Goal: Communication & Community: Answer question/provide support

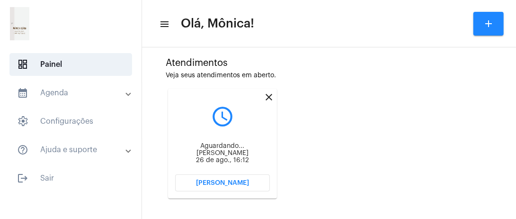
scroll to position [256, 0]
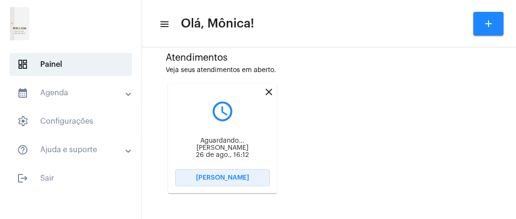
click at [205, 178] on span "[PERSON_NAME]" at bounding box center [222, 177] width 53 height 7
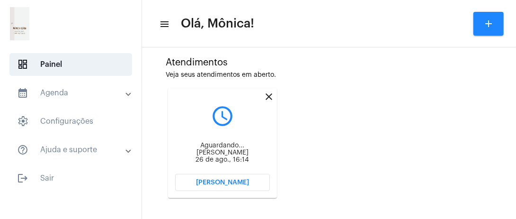
scroll to position [256, 0]
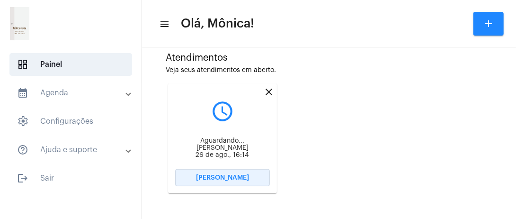
click at [225, 181] on button "[PERSON_NAME]" at bounding box center [222, 177] width 95 height 17
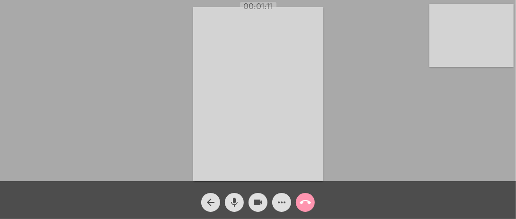
click at [157, 148] on div "Acessando Câmera e Microfone..." at bounding box center [258, 92] width 514 height 181
click at [509, 58] on video at bounding box center [471, 35] width 84 height 63
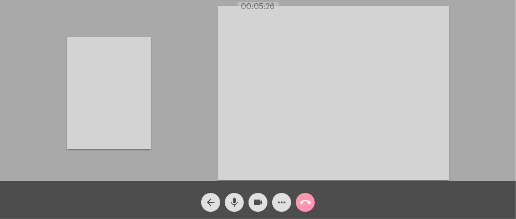
click at [119, 108] on video at bounding box center [109, 93] width 84 height 112
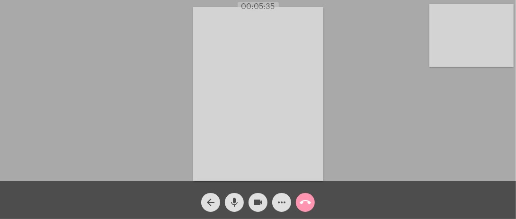
click at [465, 35] on video at bounding box center [471, 35] width 84 height 63
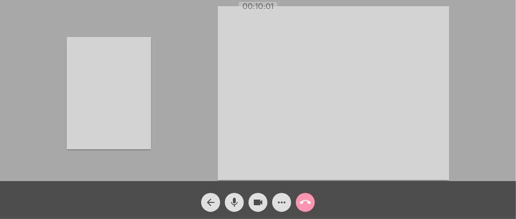
click at [93, 85] on video at bounding box center [109, 93] width 84 height 112
